Goal: Information Seeking & Learning: Learn about a topic

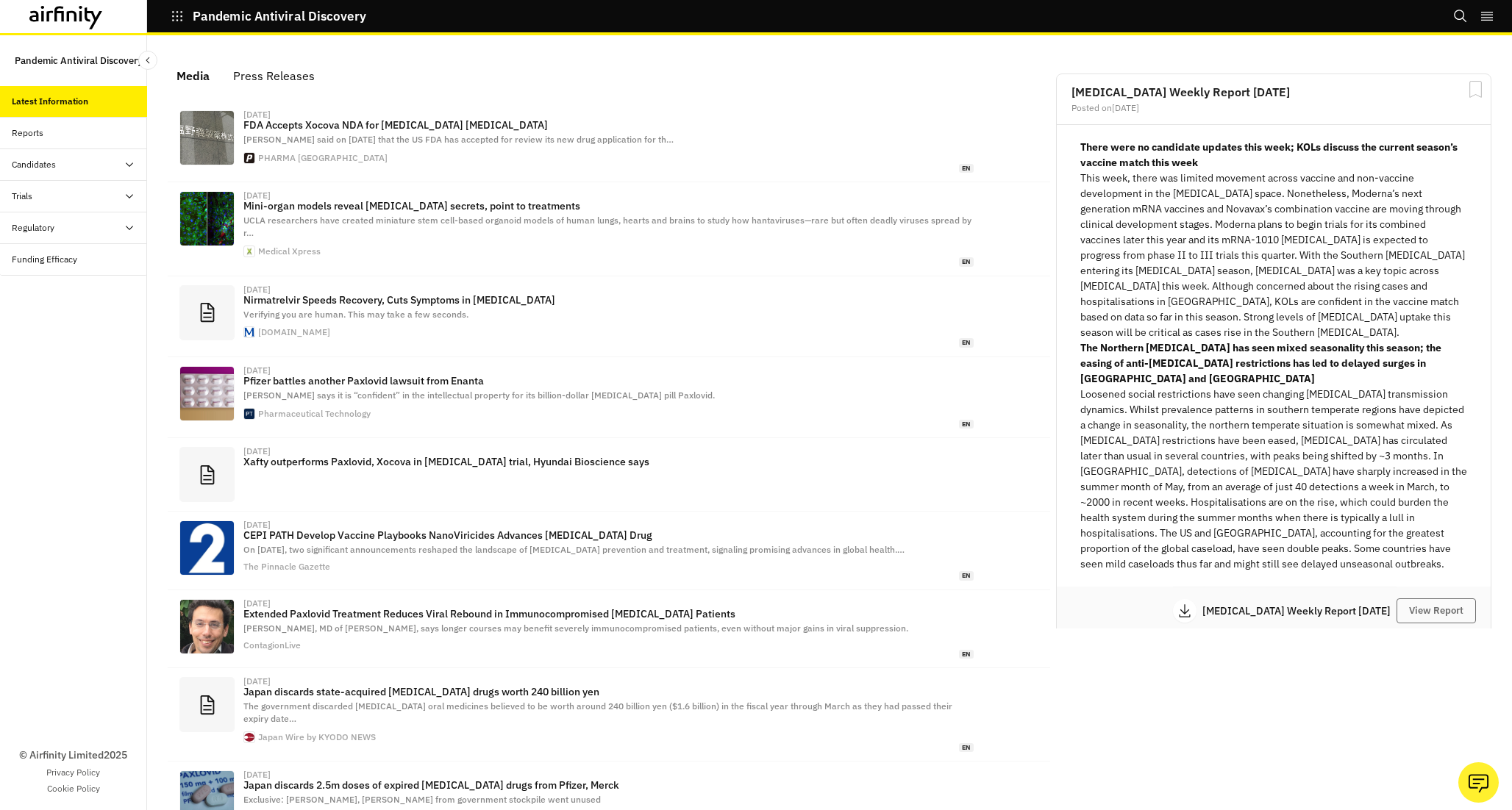
scroll to position [895, 441]
click at [99, 163] on div "Candidates" at bounding box center [79, 165] width 135 height 13
click at [92, 291] on div "Trials" at bounding box center [79, 291] width 135 height 13
click at [84, 319] on div "All Data" at bounding box center [85, 323] width 124 height 13
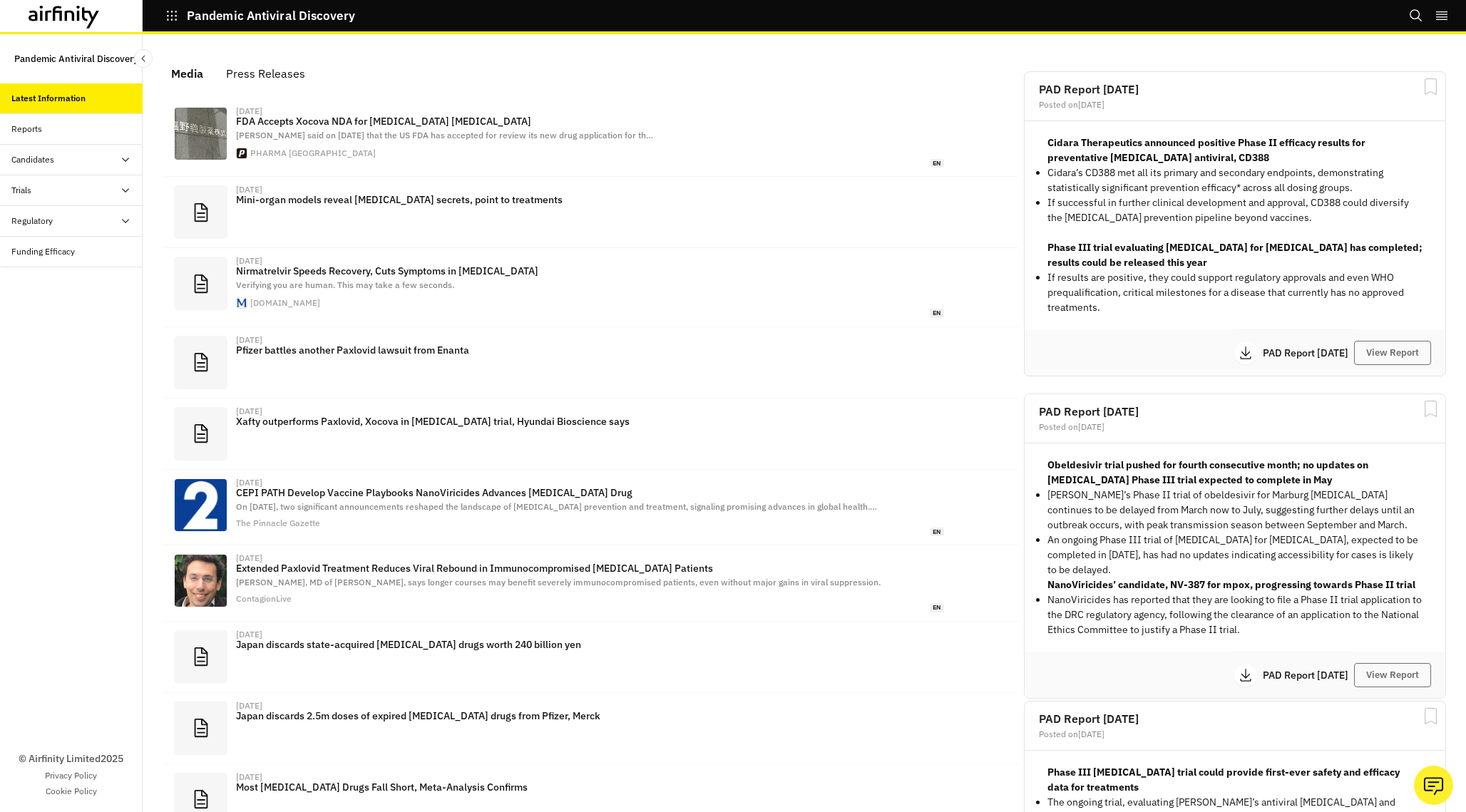
scroll to position [867, 427]
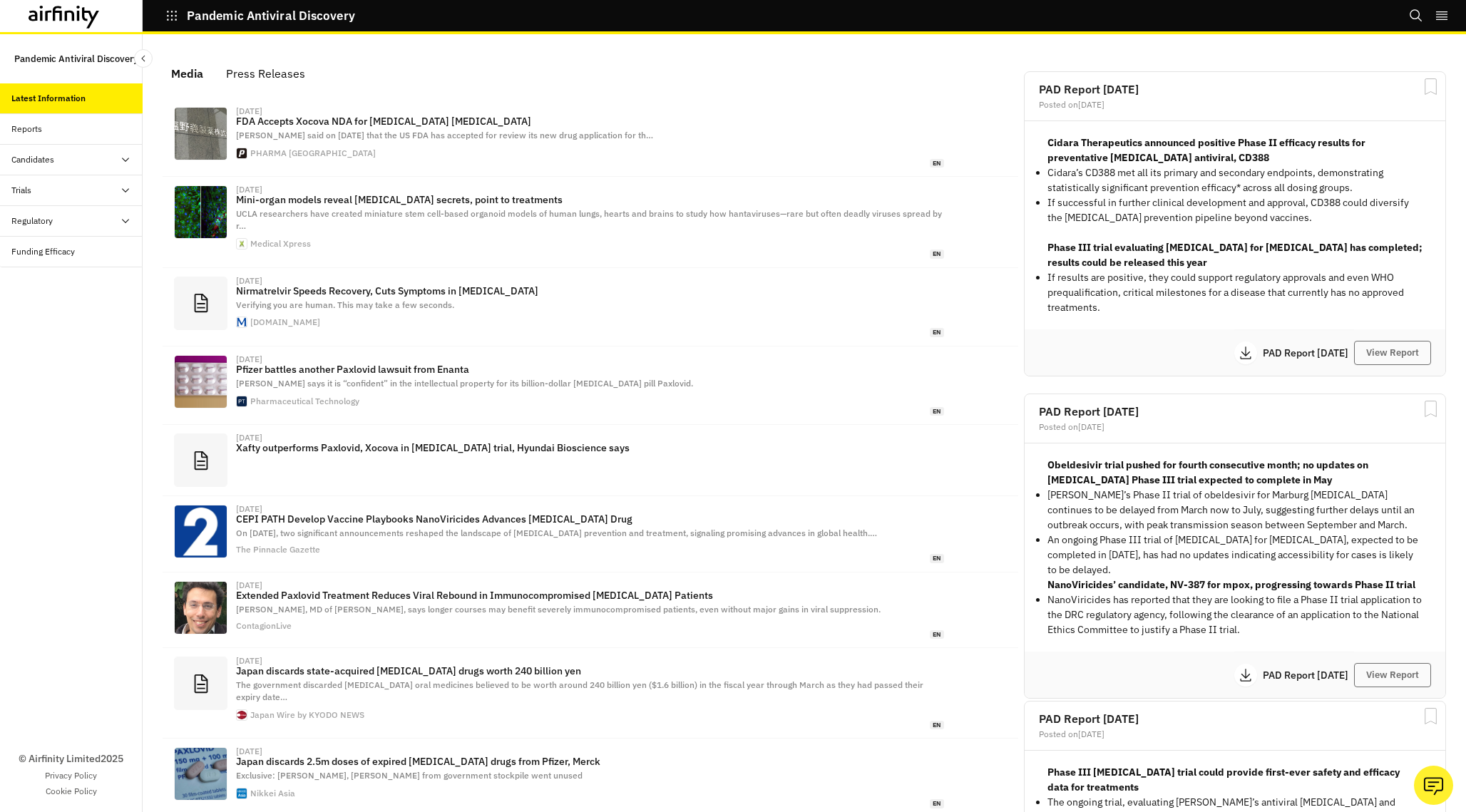
click at [83, 159] on div "Candidates" at bounding box center [77, 160] width 131 height 13
click at [87, 286] on div "Trials" at bounding box center [77, 282] width 131 height 13
click at [87, 311] on div "All Data" at bounding box center [82, 313] width 120 height 13
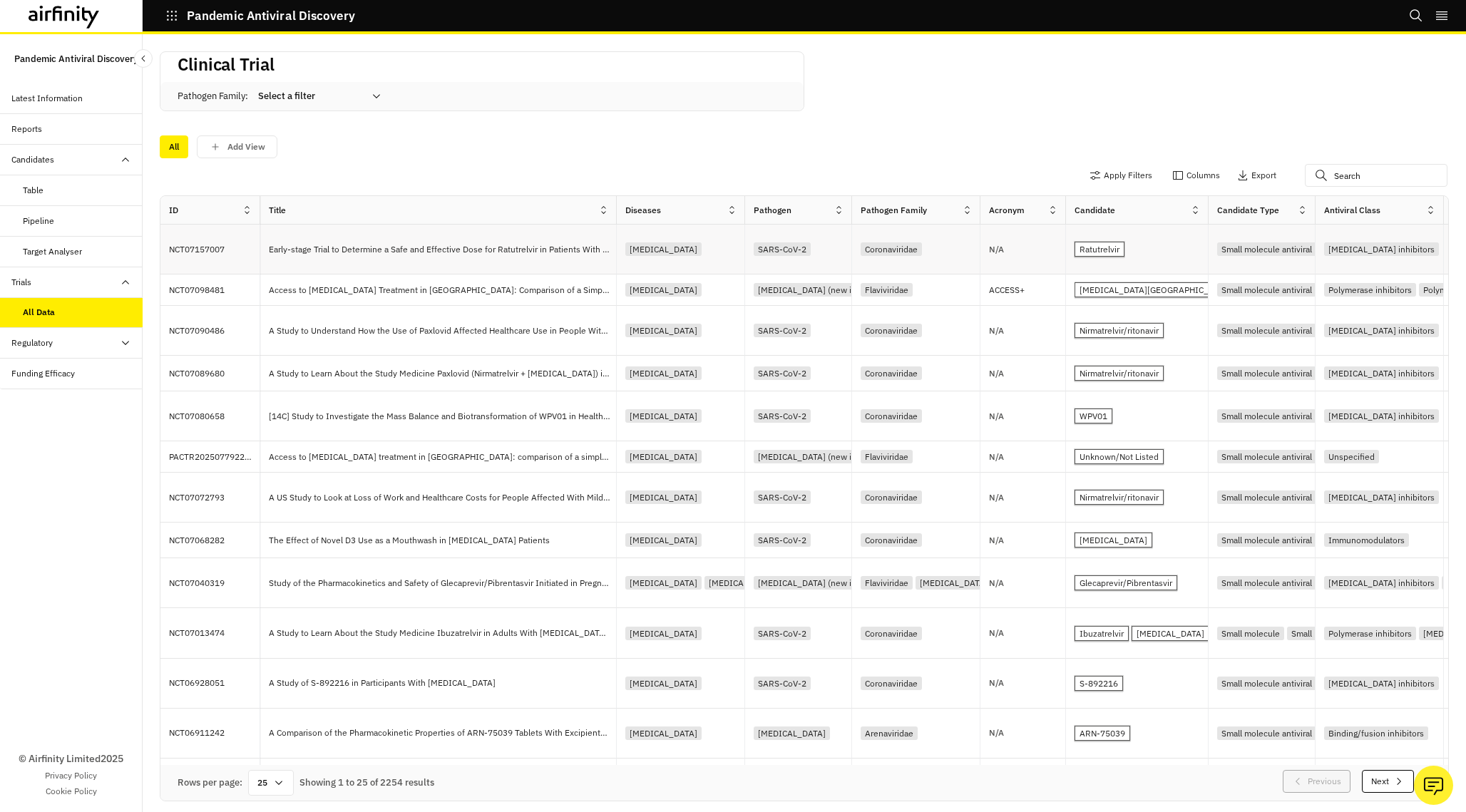
click at [462, 253] on p "Early-stage Trial to Determine a Safe and Effective Dose for Ratutrelvir in Pat…" at bounding box center [442, 250] width 347 height 14
click at [68, 198] on div "Table" at bounding box center [71, 190] width 142 height 31
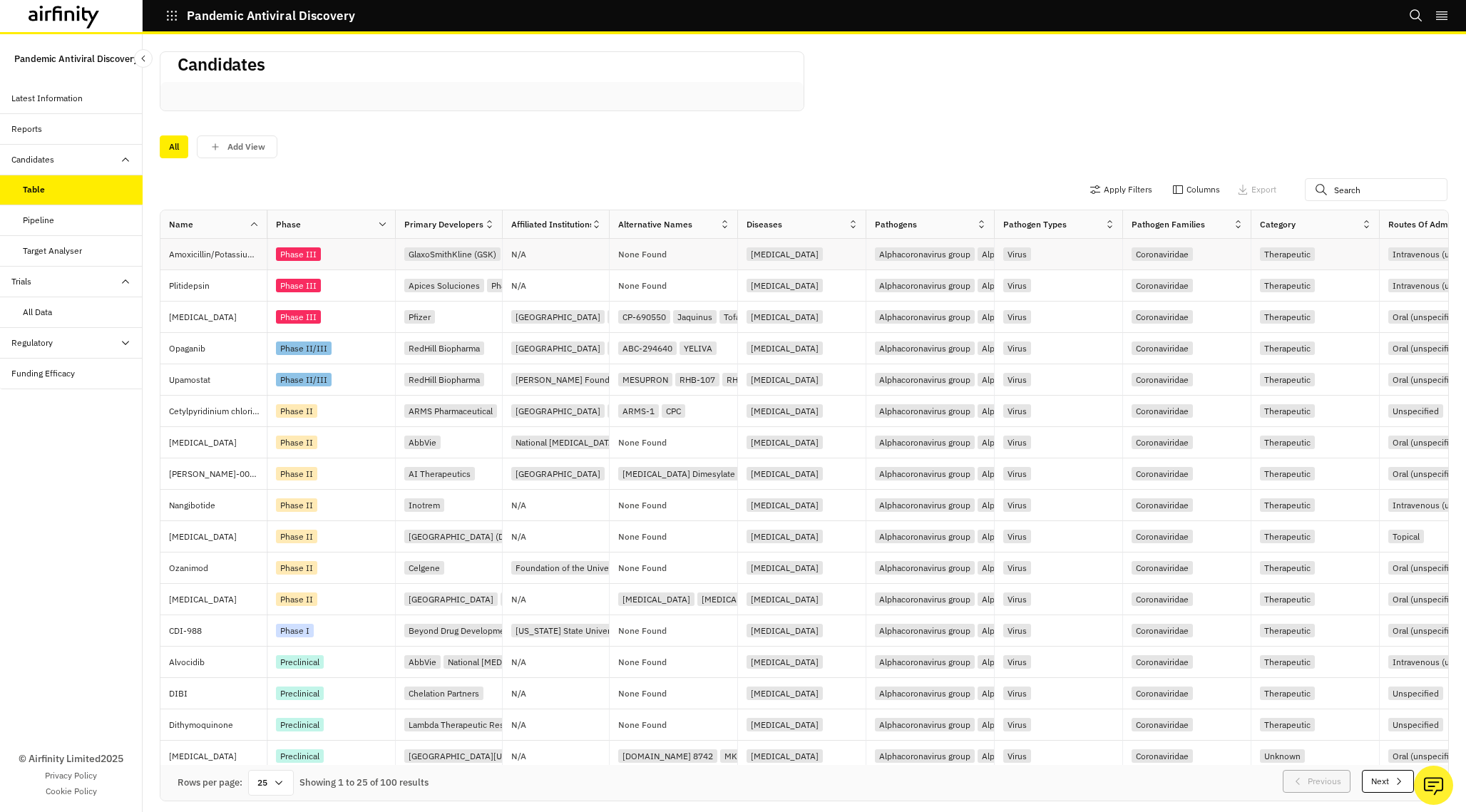
click at [368, 256] on div "Phase III" at bounding box center [335, 253] width 119 height 19
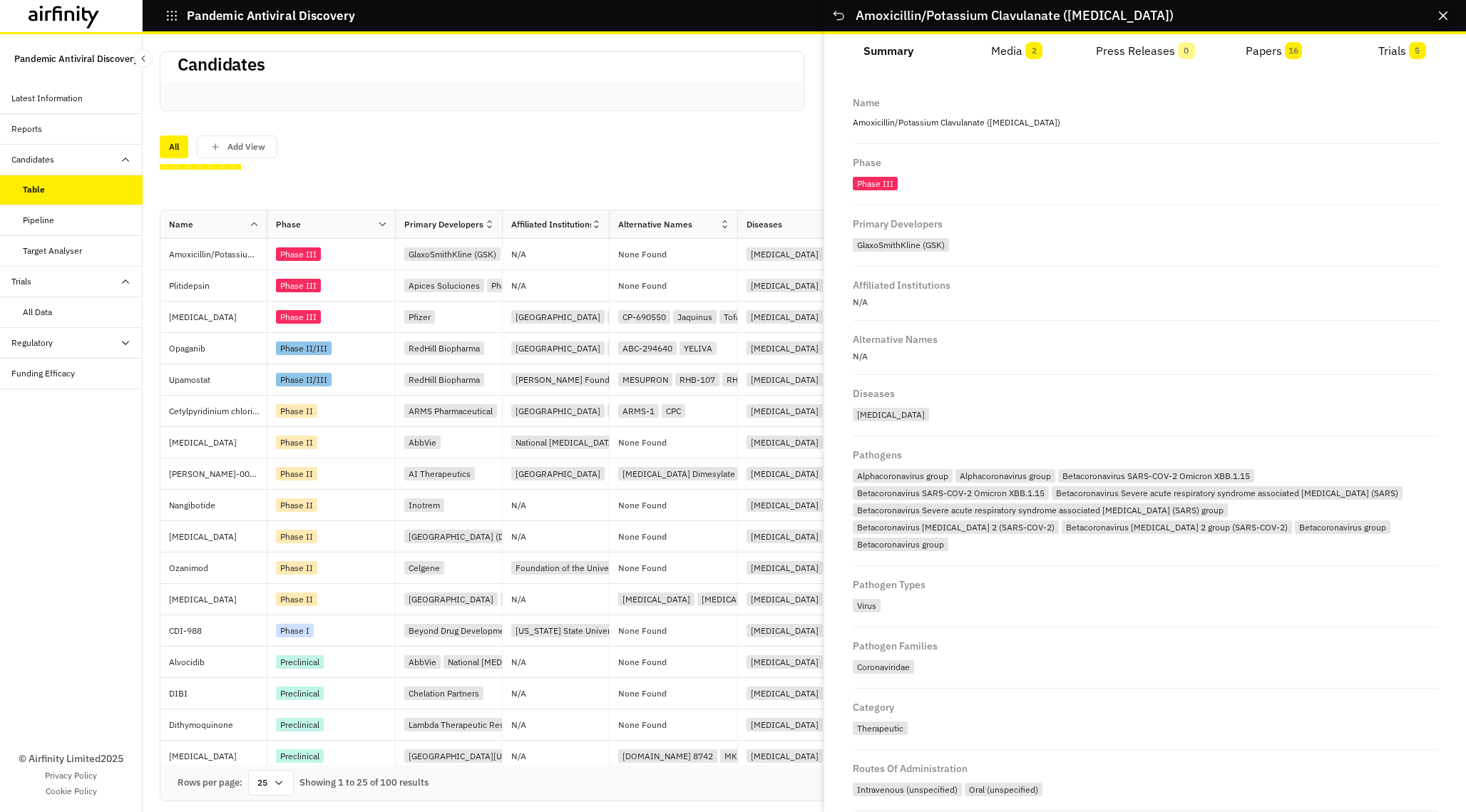
click at [1443, 18] on icon "Close" at bounding box center [1443, 15] width 8 height 8
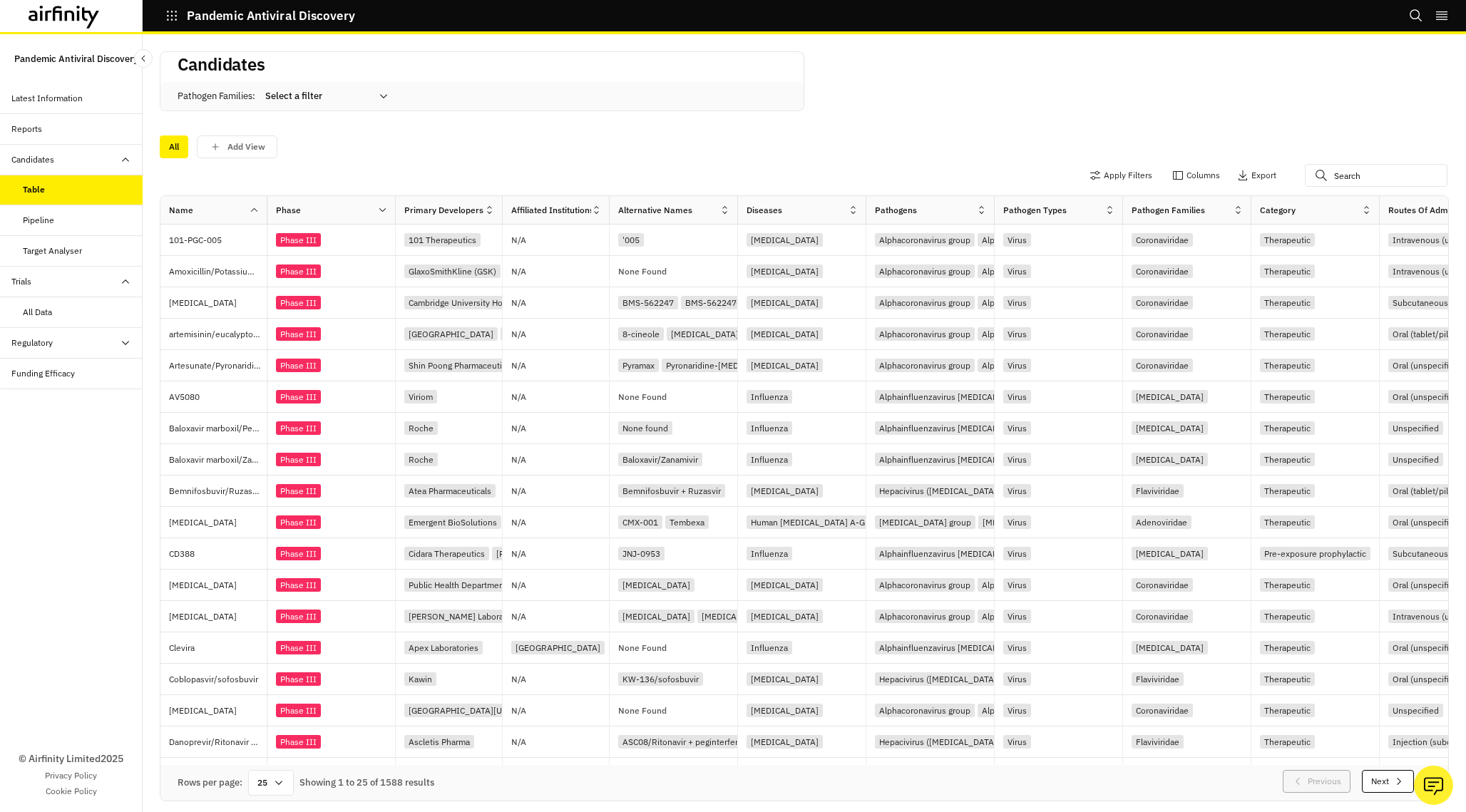
click at [89, 308] on div "All Data" at bounding box center [82, 312] width 120 height 13
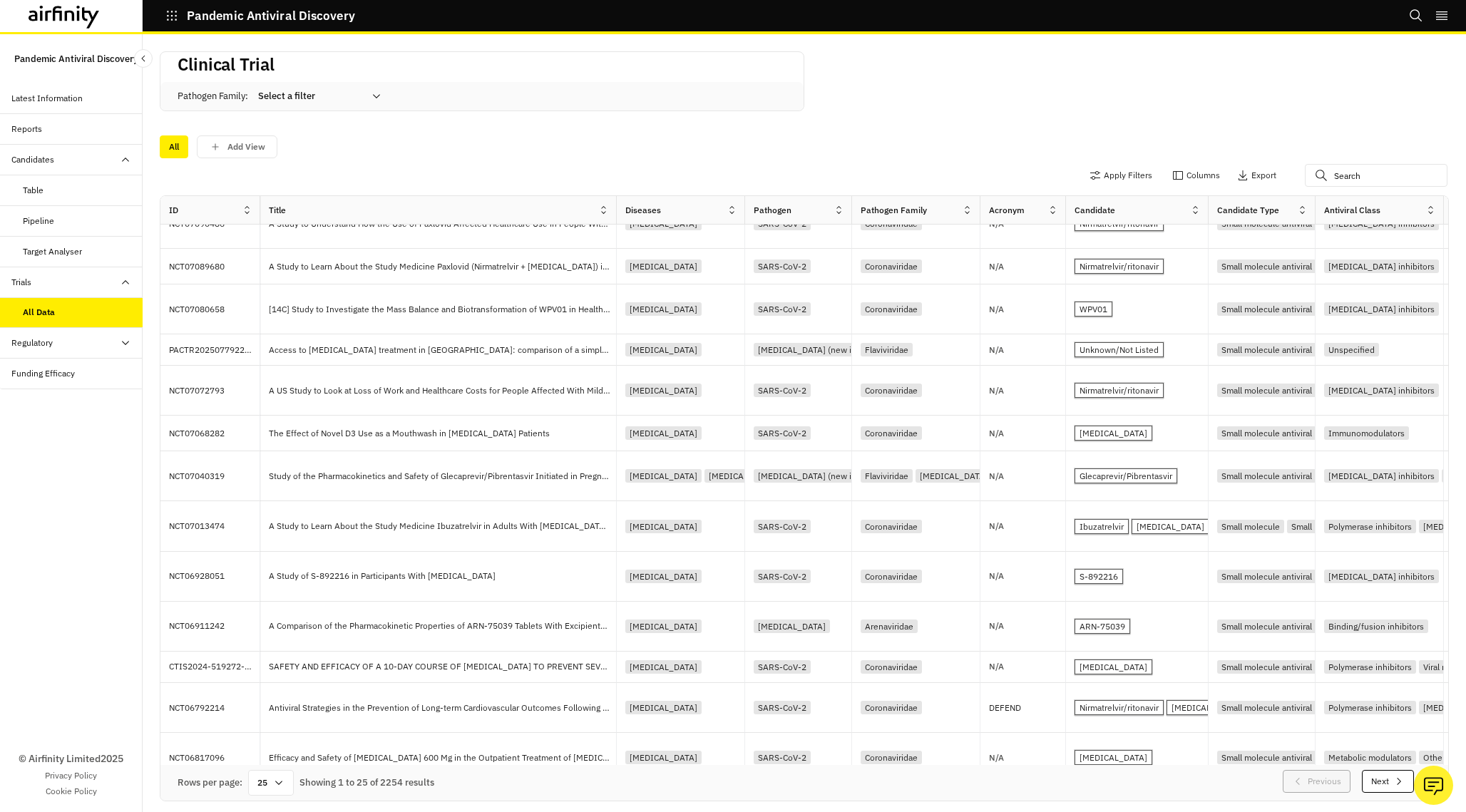
scroll to position [115, 0]
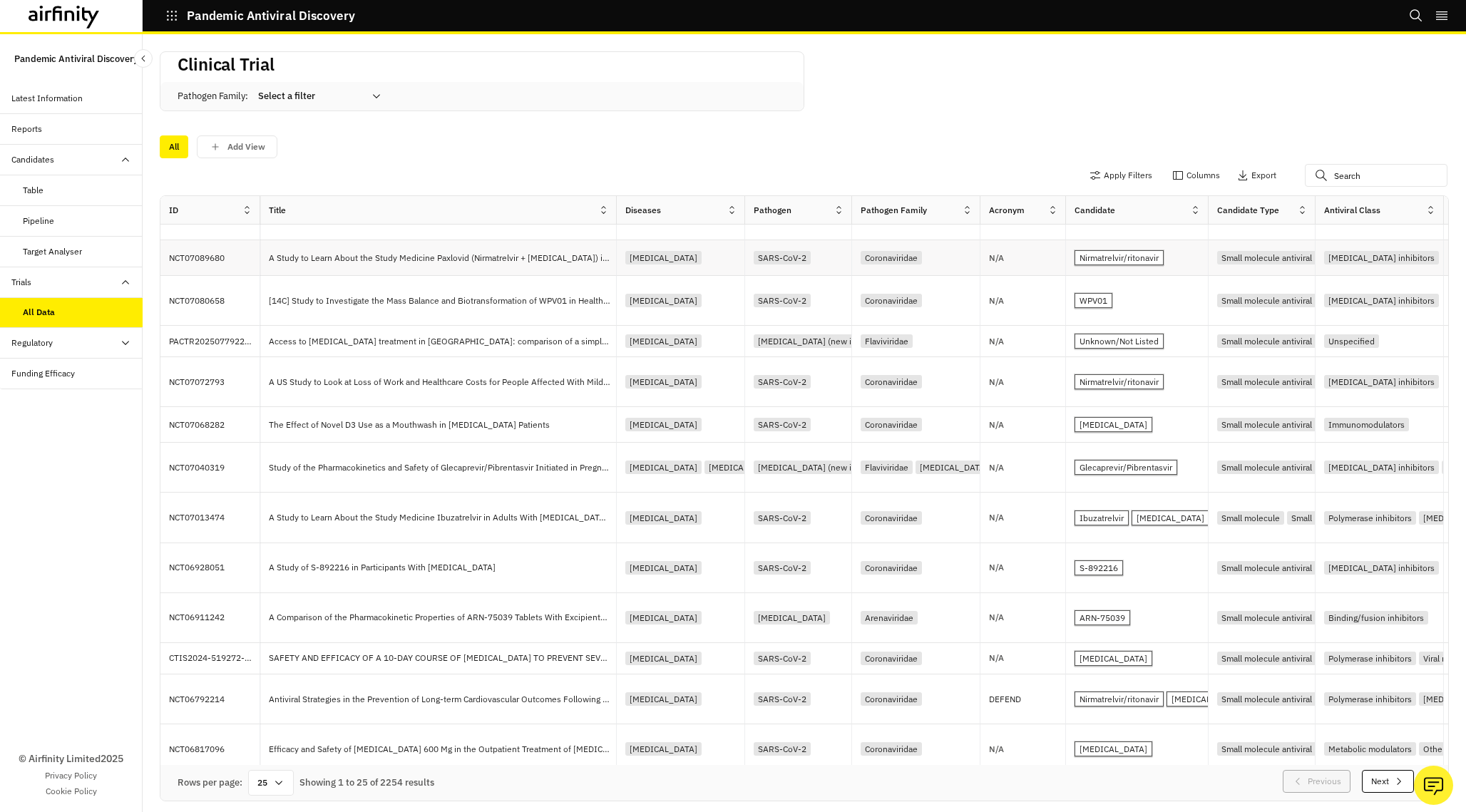
click at [456, 252] on p "A Study to Learn About the Study Medicine Paxlovid (Nirmatrelvir + Ritonavir) i…" at bounding box center [442, 258] width 347 height 14
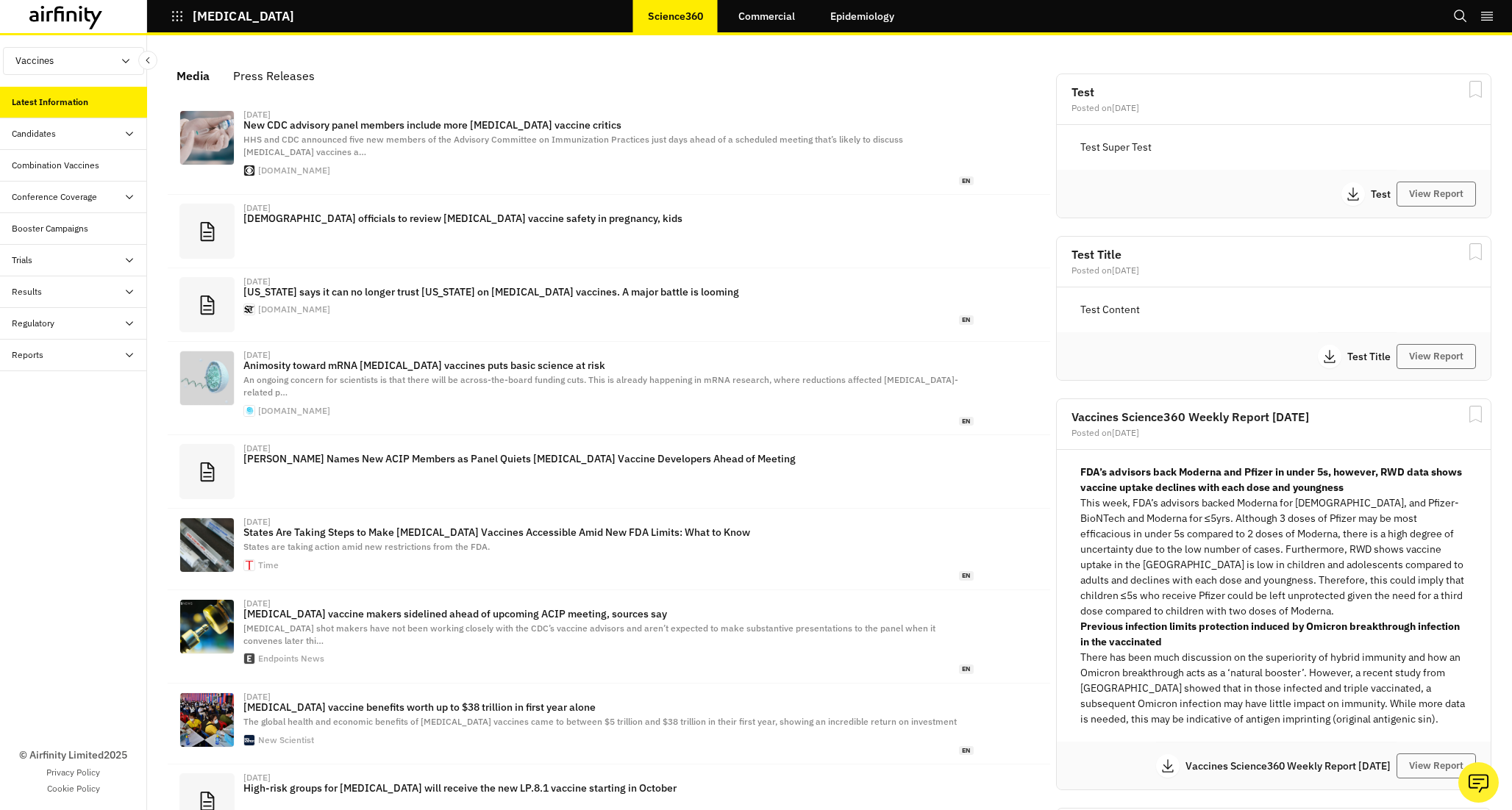
scroll to position [894, 441]
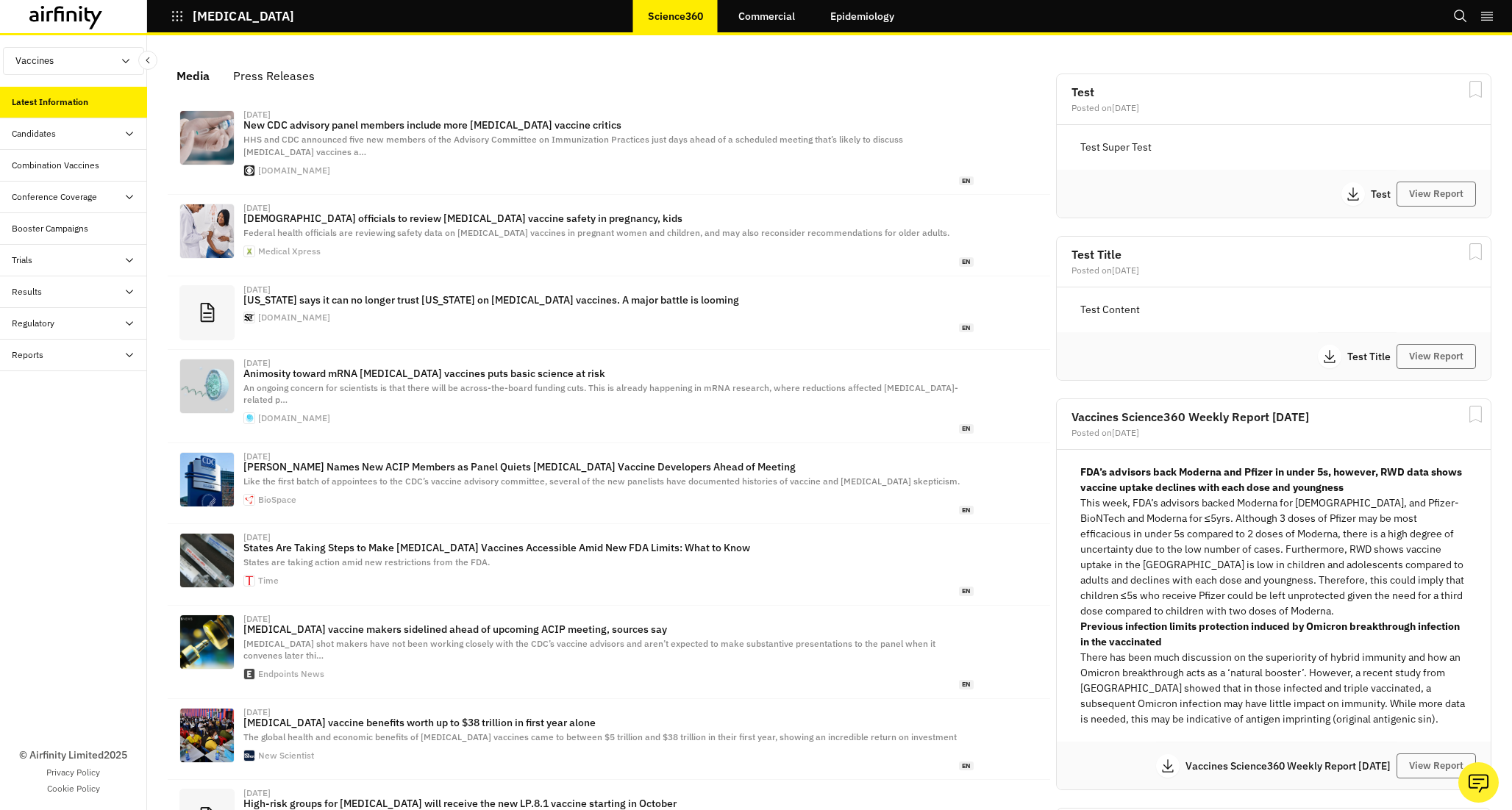
click at [106, 130] on div "Candidates" at bounding box center [79, 134] width 135 height 13
click at [85, 264] on div "Trials" at bounding box center [79, 260] width 135 height 13
click at [80, 285] on div "Table" at bounding box center [85, 292] width 124 height 13
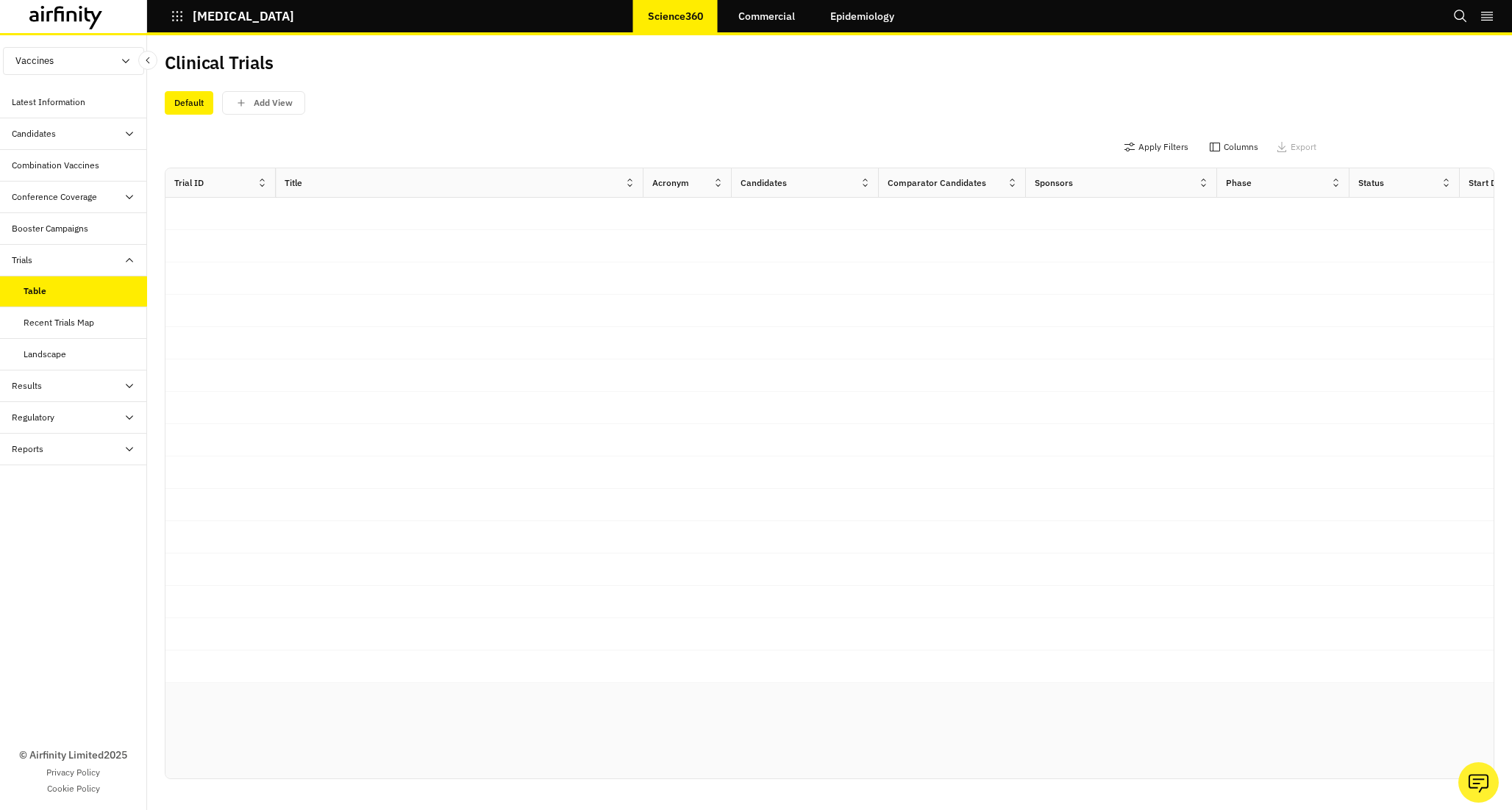
click at [196, 105] on div "Default" at bounding box center [189, 102] width 48 height 23
click at [86, 69] on button "Vaccines" at bounding box center [73, 61] width 141 height 28
click at [73, 114] on p "Therapeutics" at bounding box center [43, 117] width 79 height 28
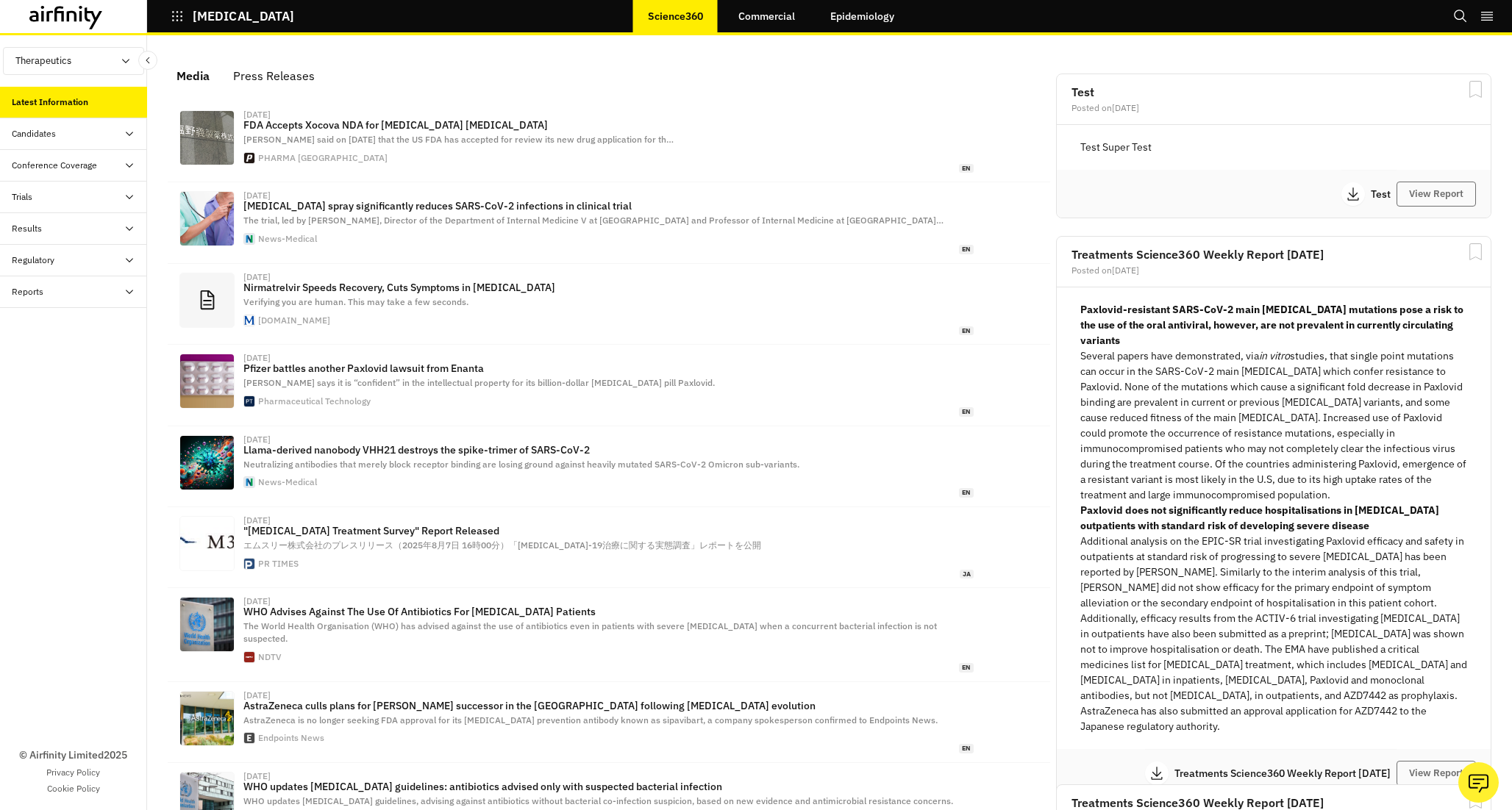
scroll to position [908, 441]
click at [89, 197] on div "Trials" at bounding box center [79, 197] width 135 height 13
click at [86, 213] on div "Table" at bounding box center [73, 229] width 147 height 32
